Goal: Task Accomplishment & Management: Manage account settings

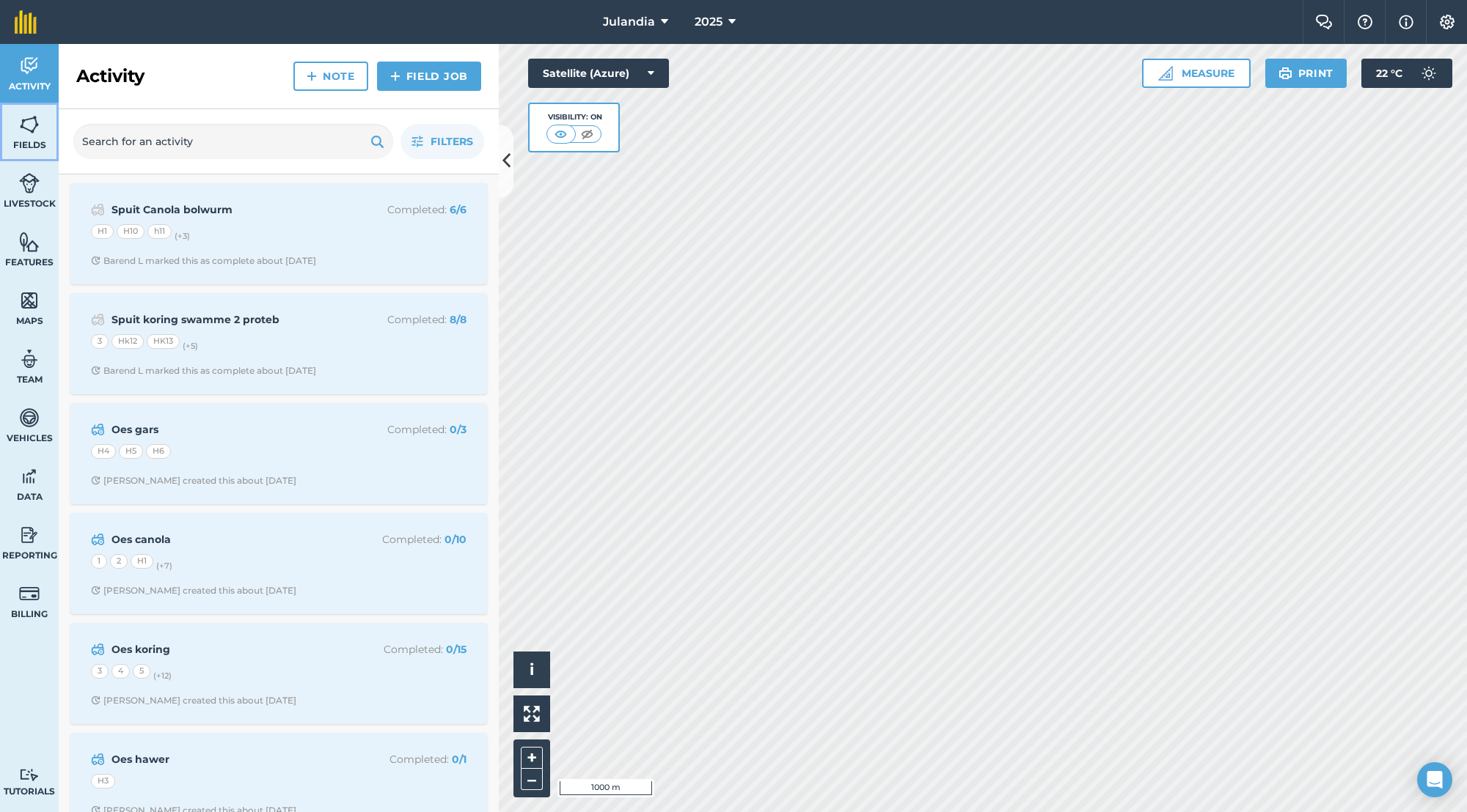
click at [25, 142] on span "Fields" at bounding box center [29, 145] width 58 height 12
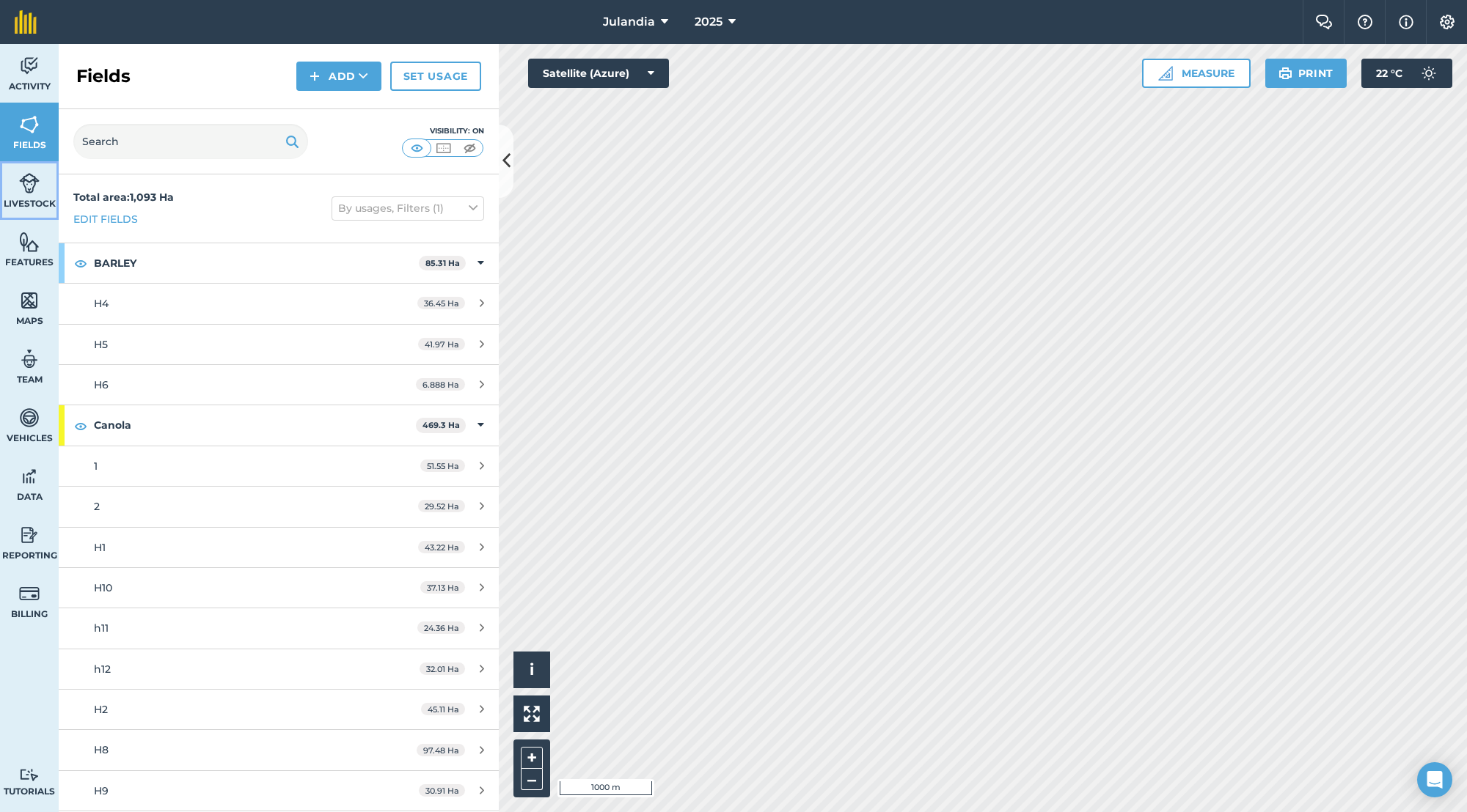
click at [42, 187] on link "Livestock" at bounding box center [29, 191] width 58 height 58
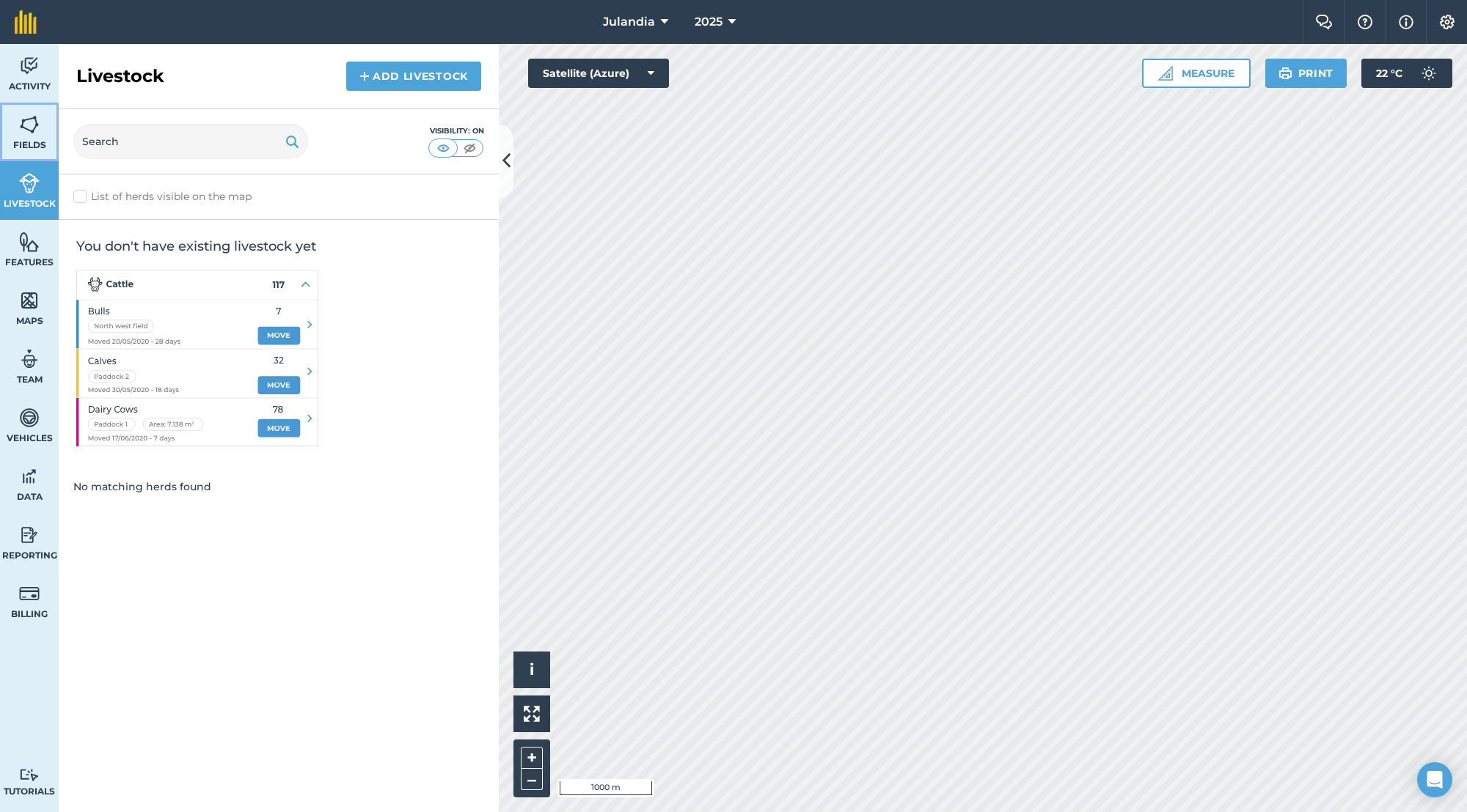
click at [42, 111] on link "Fields" at bounding box center [29, 132] width 58 height 58
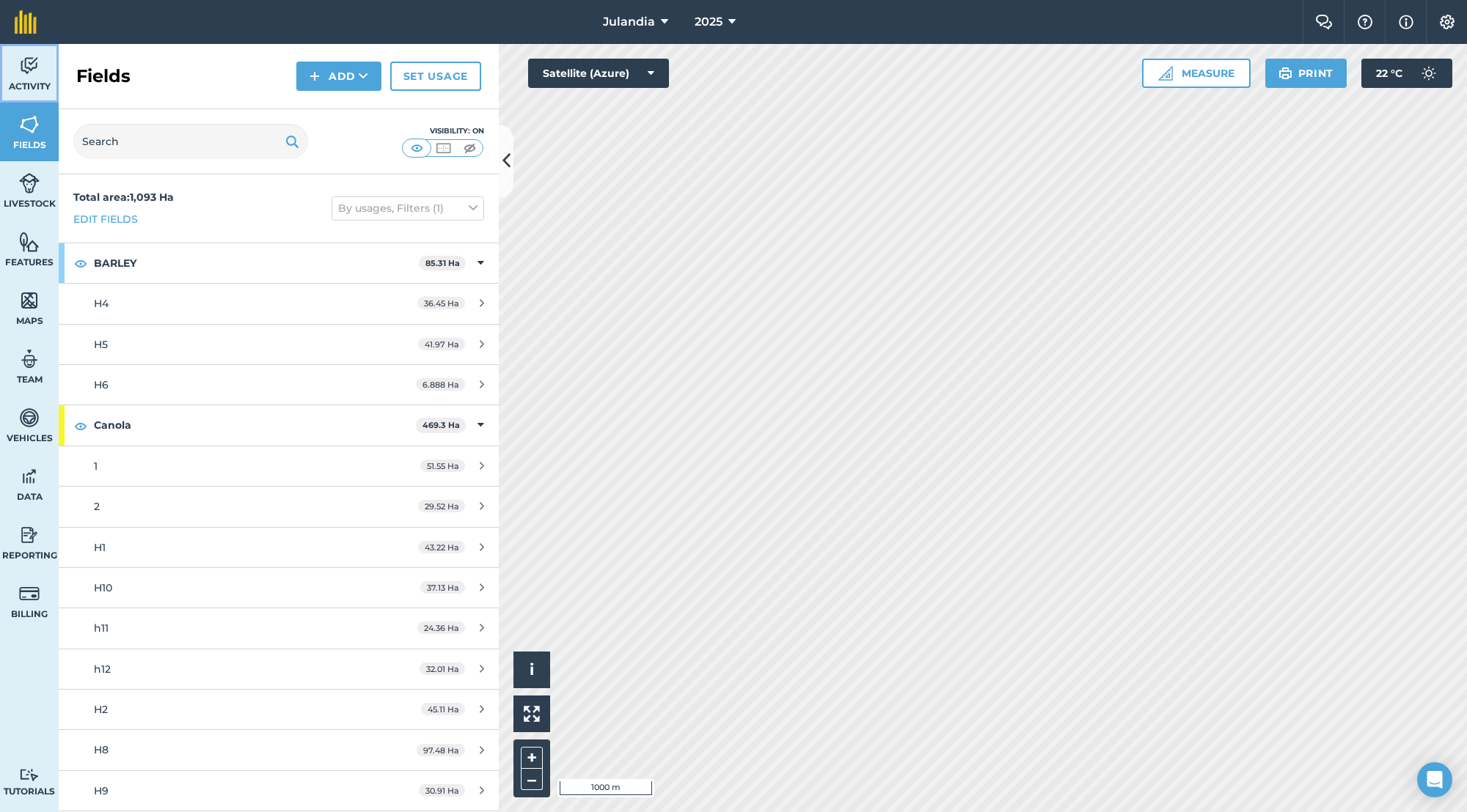
click at [46, 81] on span "Activity" at bounding box center [29, 87] width 58 height 12
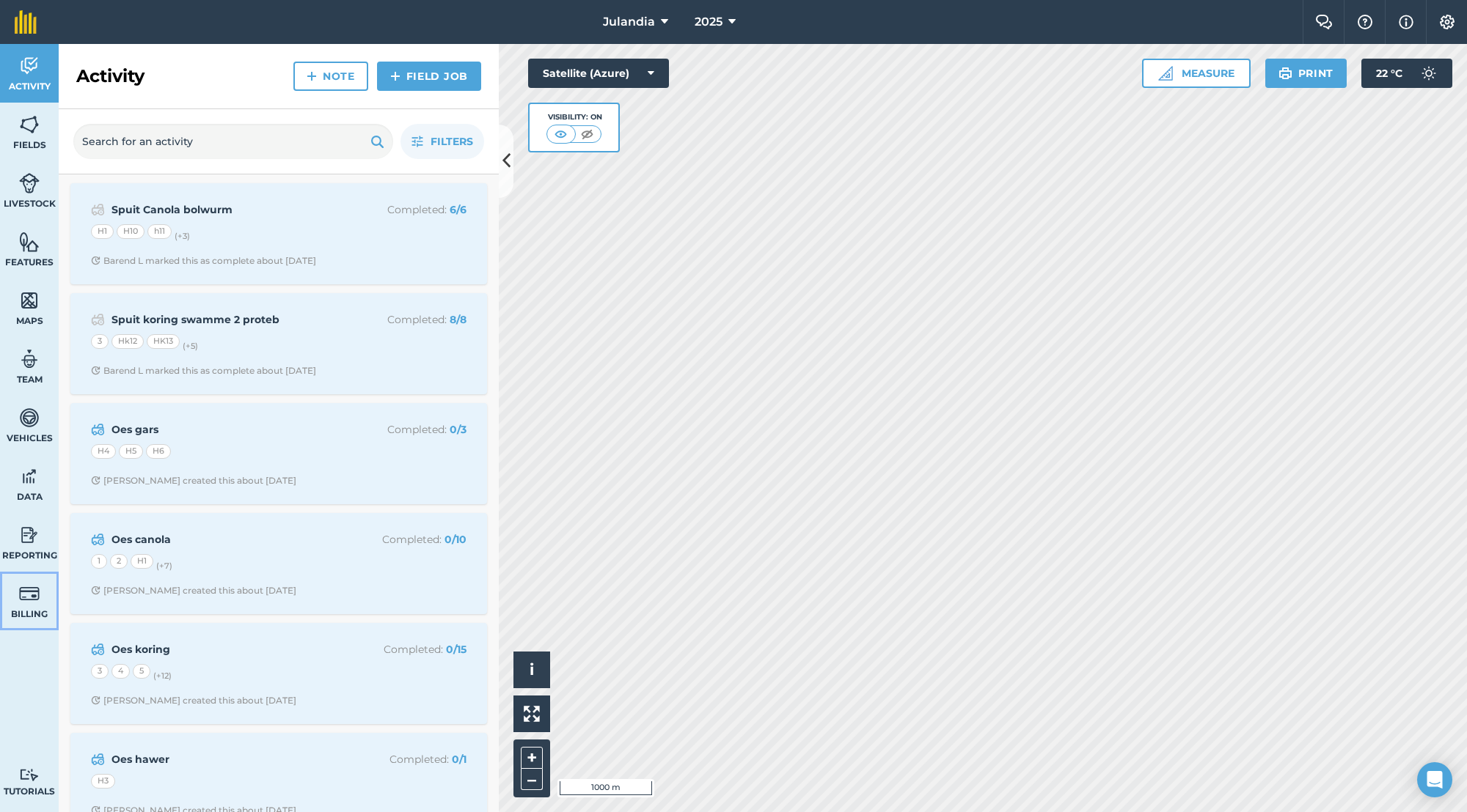
click at [26, 585] on img at bounding box center [28, 593] width 20 height 22
